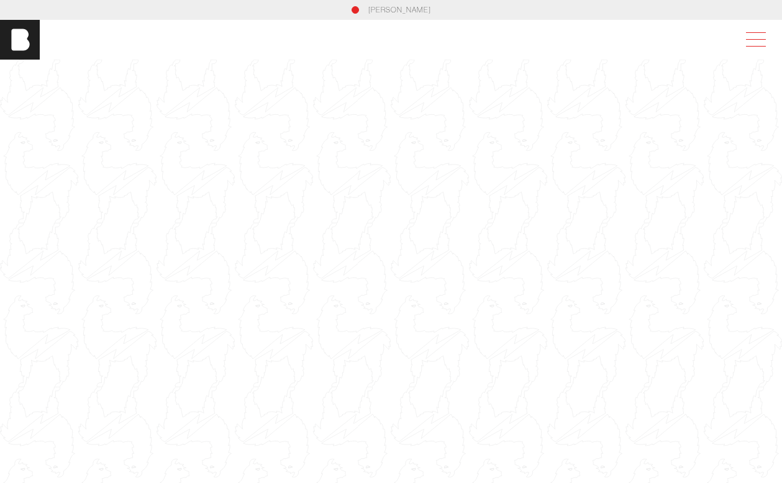
click at [754, 45] on span at bounding box center [753, 40] width 29 height 22
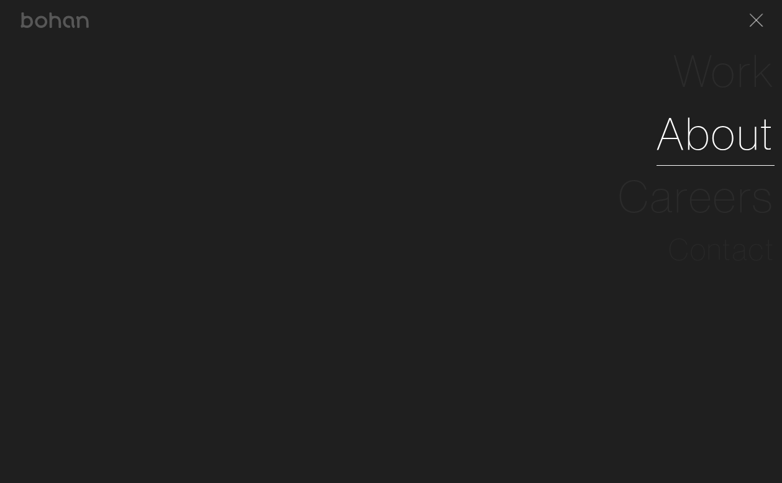
click at [710, 142] on link "About" at bounding box center [716, 134] width 118 height 63
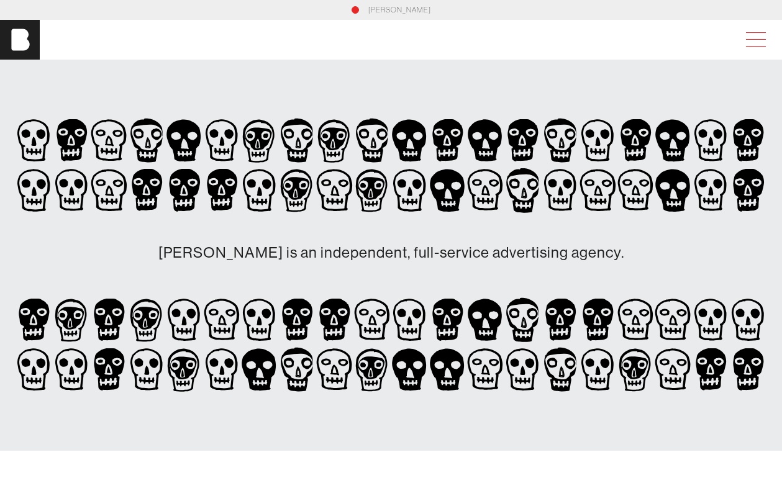
click at [754, 40] on span at bounding box center [753, 40] width 29 height 22
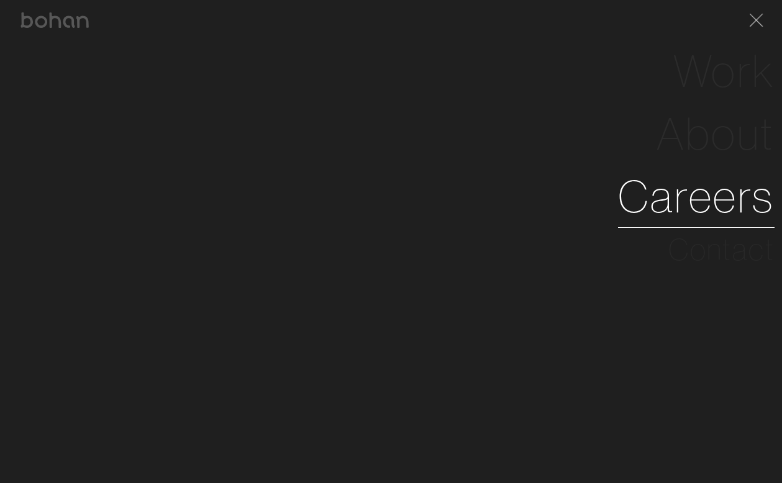
click at [713, 201] on link "Careers" at bounding box center [696, 196] width 157 height 63
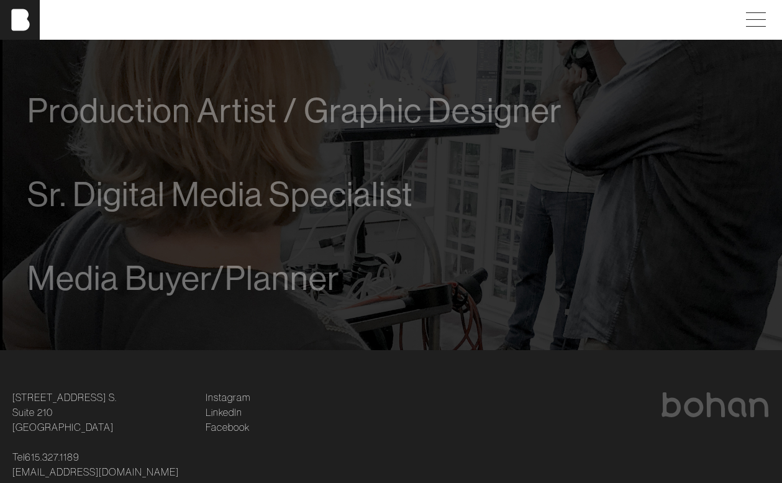
scroll to position [821, 0]
